Goal: Task Accomplishment & Management: Manage account settings

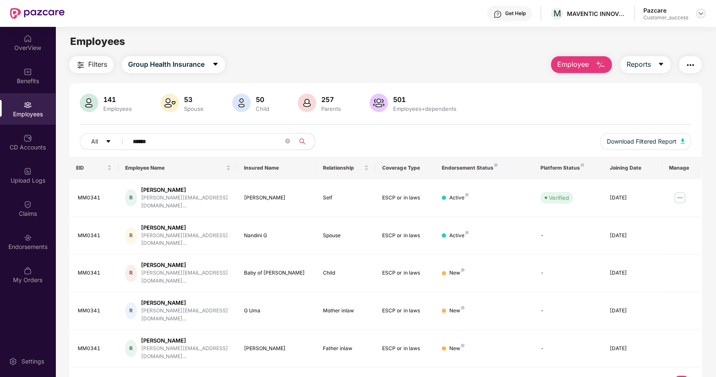
click at [704, 12] on div at bounding box center [701, 13] width 10 height 10
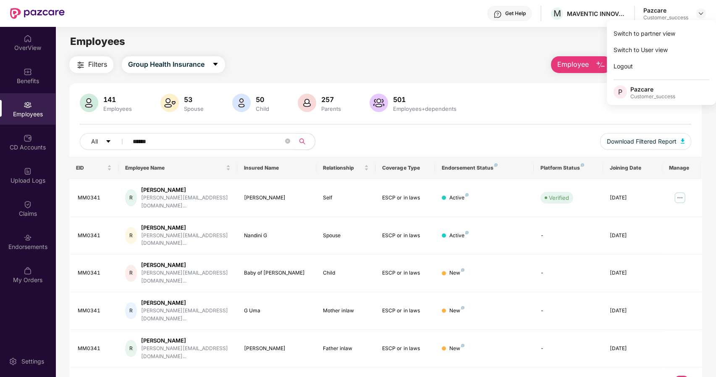
click at [607, 31] on div "Switch to partner view Switch to User view Logout P Pazcare Customer_success" at bounding box center [661, 62] width 109 height 85
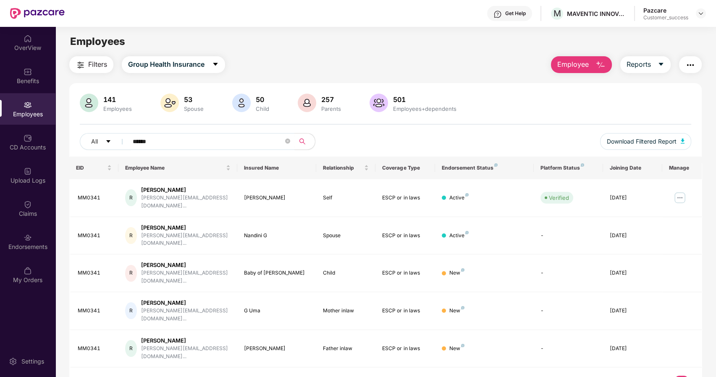
click at [635, 32] on main "Employees Filters Group Health Insurance Employee Reports 141 Employees 53 Spou…" at bounding box center [385, 215] width 660 height 377
click at [701, 11] on img at bounding box center [700, 13] width 7 height 7
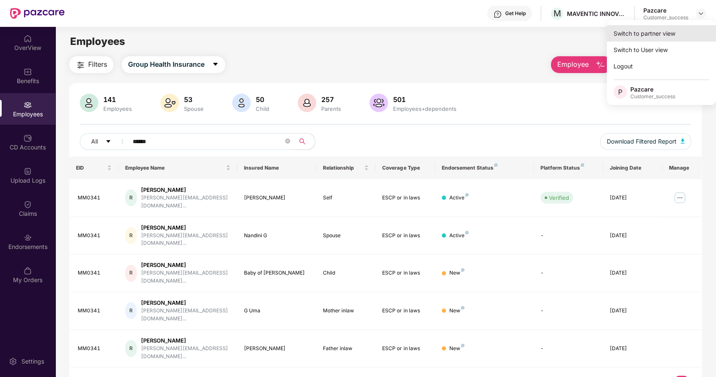
click at [646, 31] on div "Switch to partner view" at bounding box center [661, 33] width 109 height 16
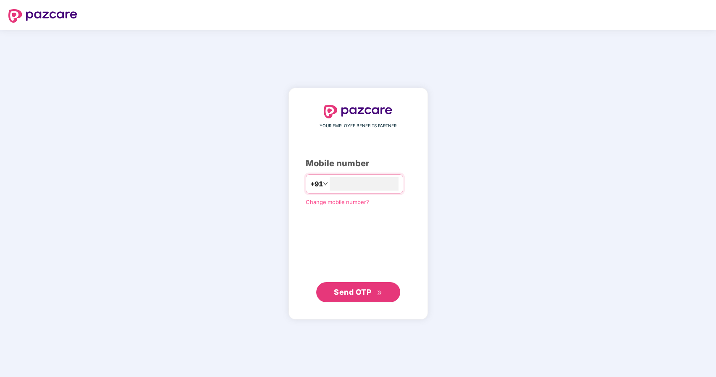
type input "**********"
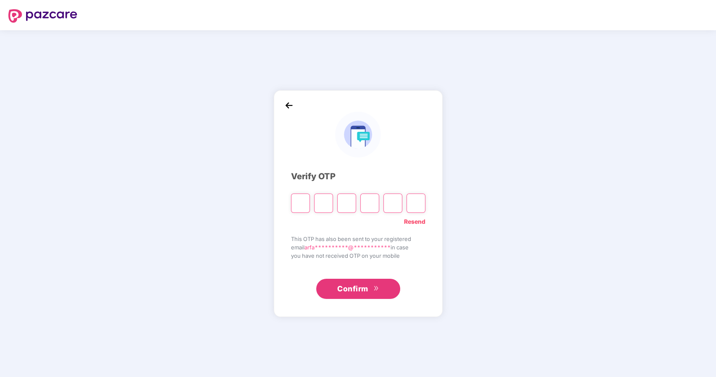
type input "*"
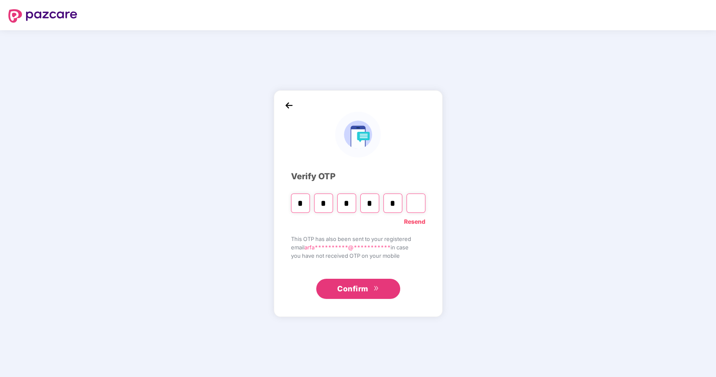
type input "*"
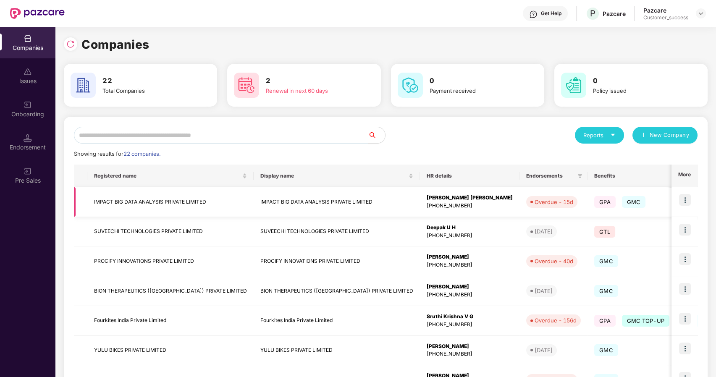
click at [685, 196] on img at bounding box center [685, 200] width 12 height 12
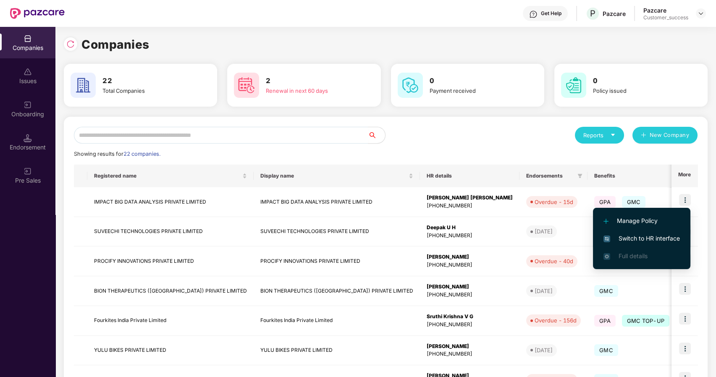
click at [635, 236] on span "Switch to HR interface" at bounding box center [641, 238] width 76 height 9
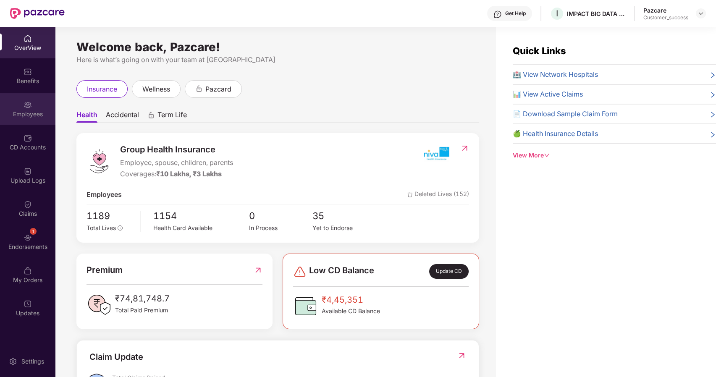
click at [34, 99] on div "Employees" at bounding box center [27, 108] width 55 height 31
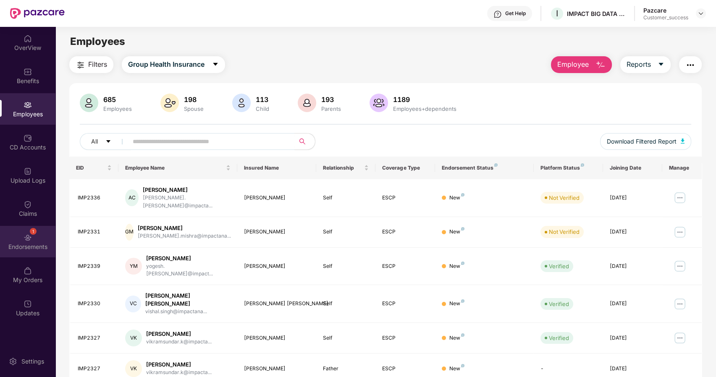
click at [30, 239] on img at bounding box center [28, 237] width 8 height 8
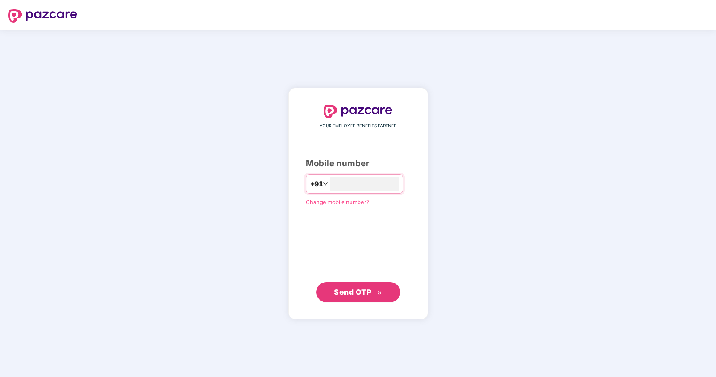
type input "**********"
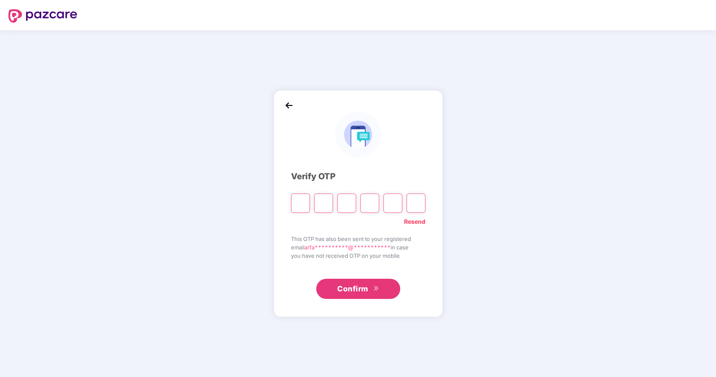
paste input "*"
type input "*"
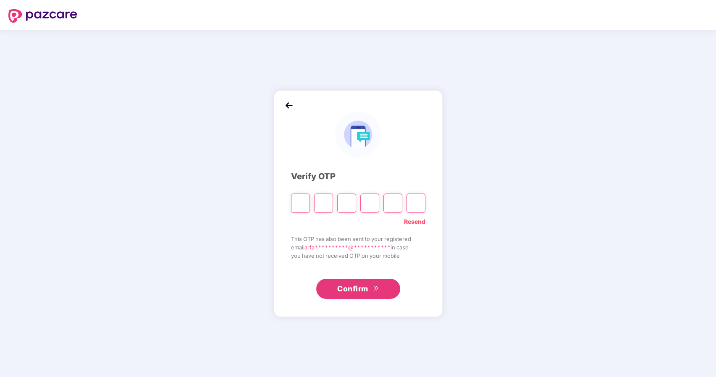
type input "*"
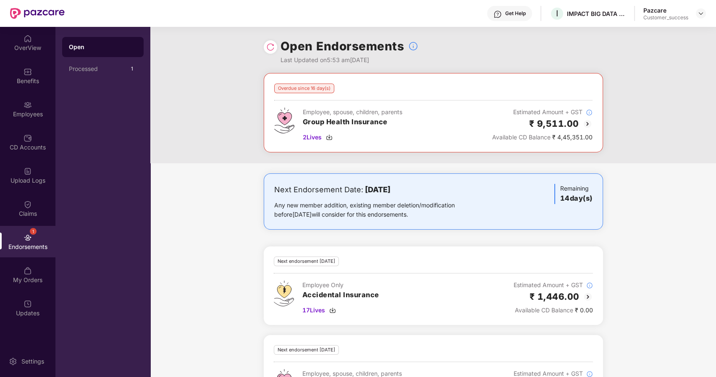
click at [268, 44] on img at bounding box center [270, 47] width 8 height 8
click at [304, 136] on span "2 Lives" at bounding box center [312, 137] width 19 height 9
